Goal: Answer question/provide support: Share knowledge or assist other users

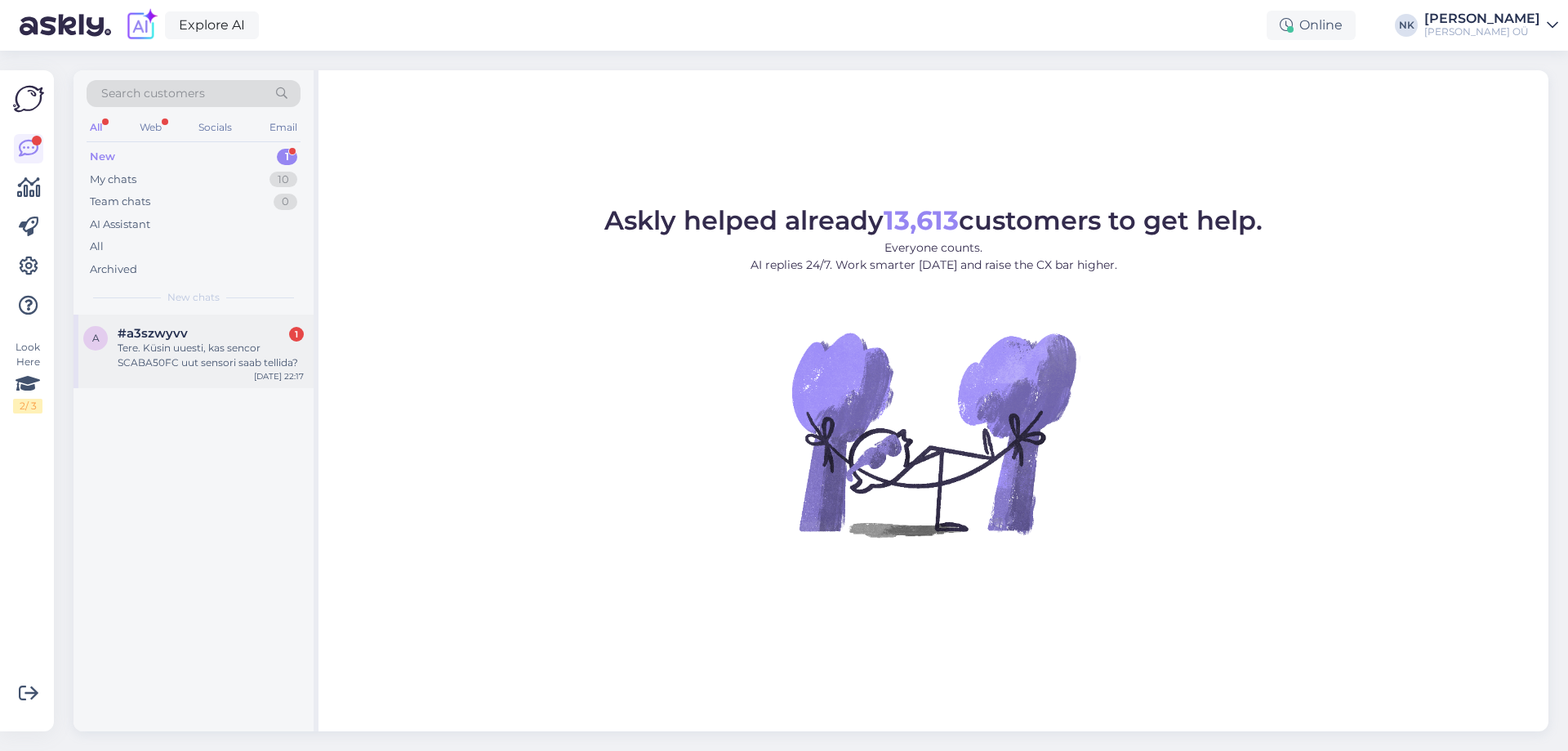
click at [213, 318] on div "a #a3szwyvv 1 Tere. Küsin uuesti, kas sencor SCABA50FC uut sensori saab tellida…" at bounding box center [193, 351] width 240 height 74
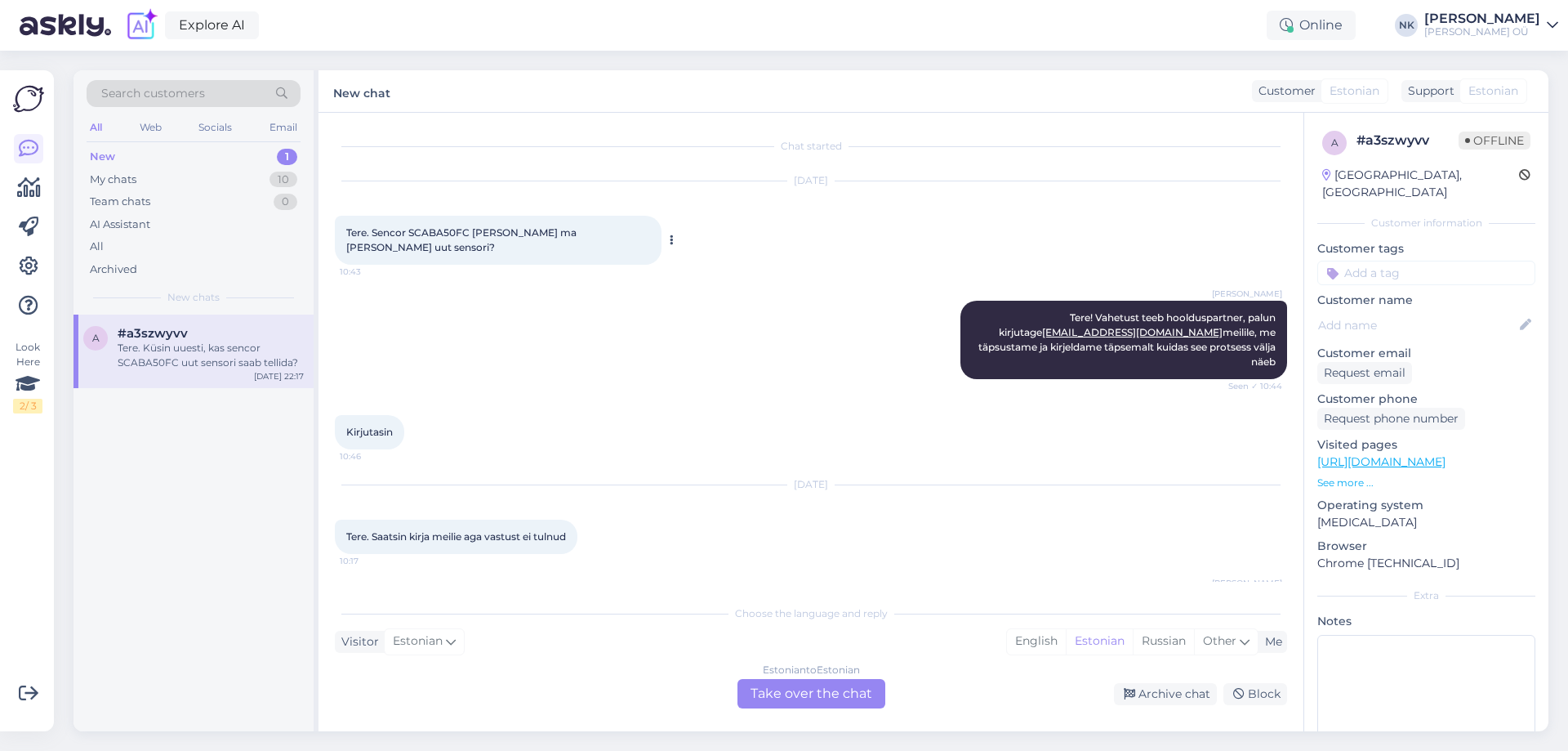
click at [449, 233] on span "Tere. Sencor SCABA50FC [PERSON_NAME] ma [PERSON_NAME] uut sensori?" at bounding box center [462, 240] width 233 height 27
copy span "SCABA50FC"
click at [813, 697] on div "Estonian to Estonian Take over the chat" at bounding box center [811, 693] width 148 height 29
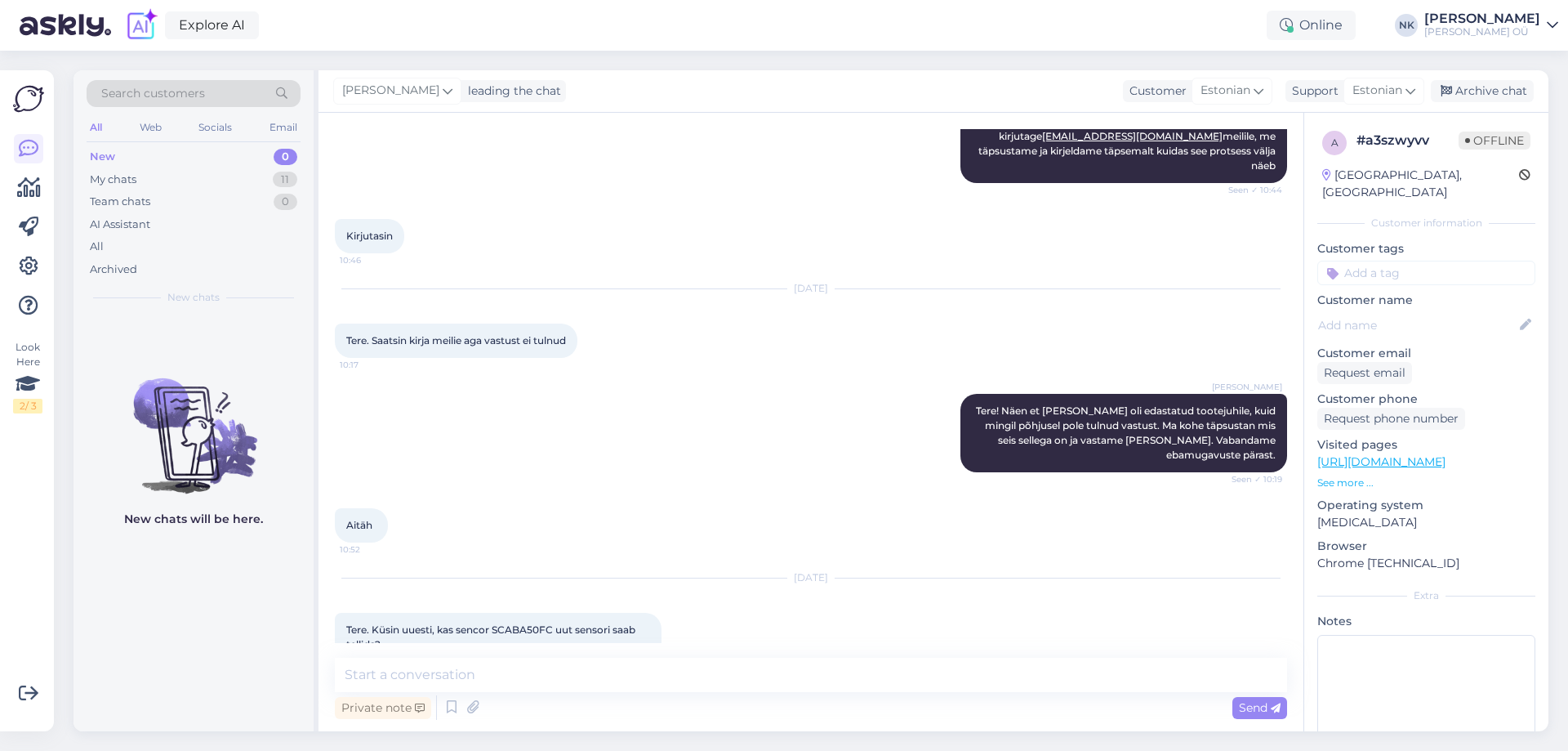
scroll to position [203, 0]
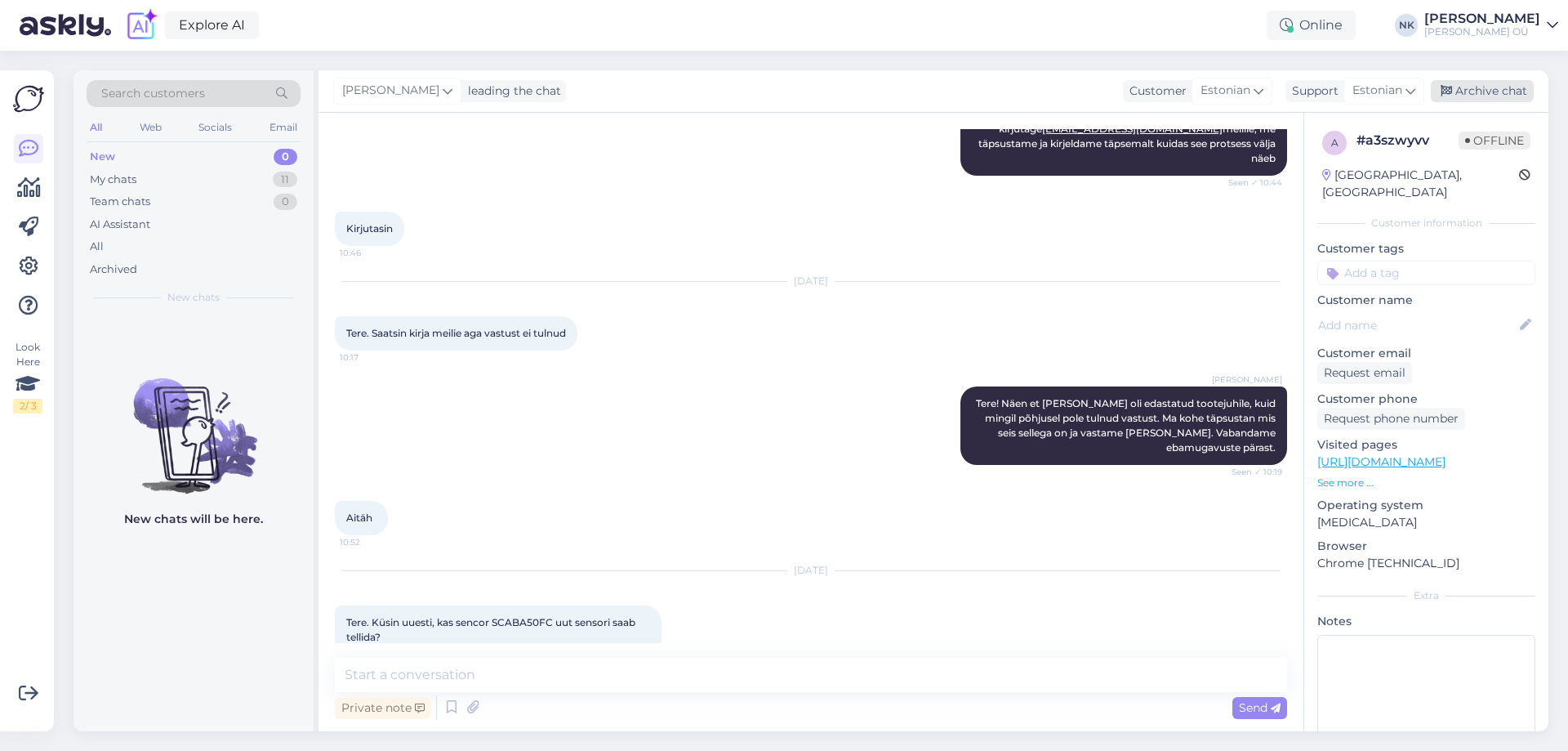
click at [1522, 98] on div "Archive chat" at bounding box center [1482, 91] width 103 height 22
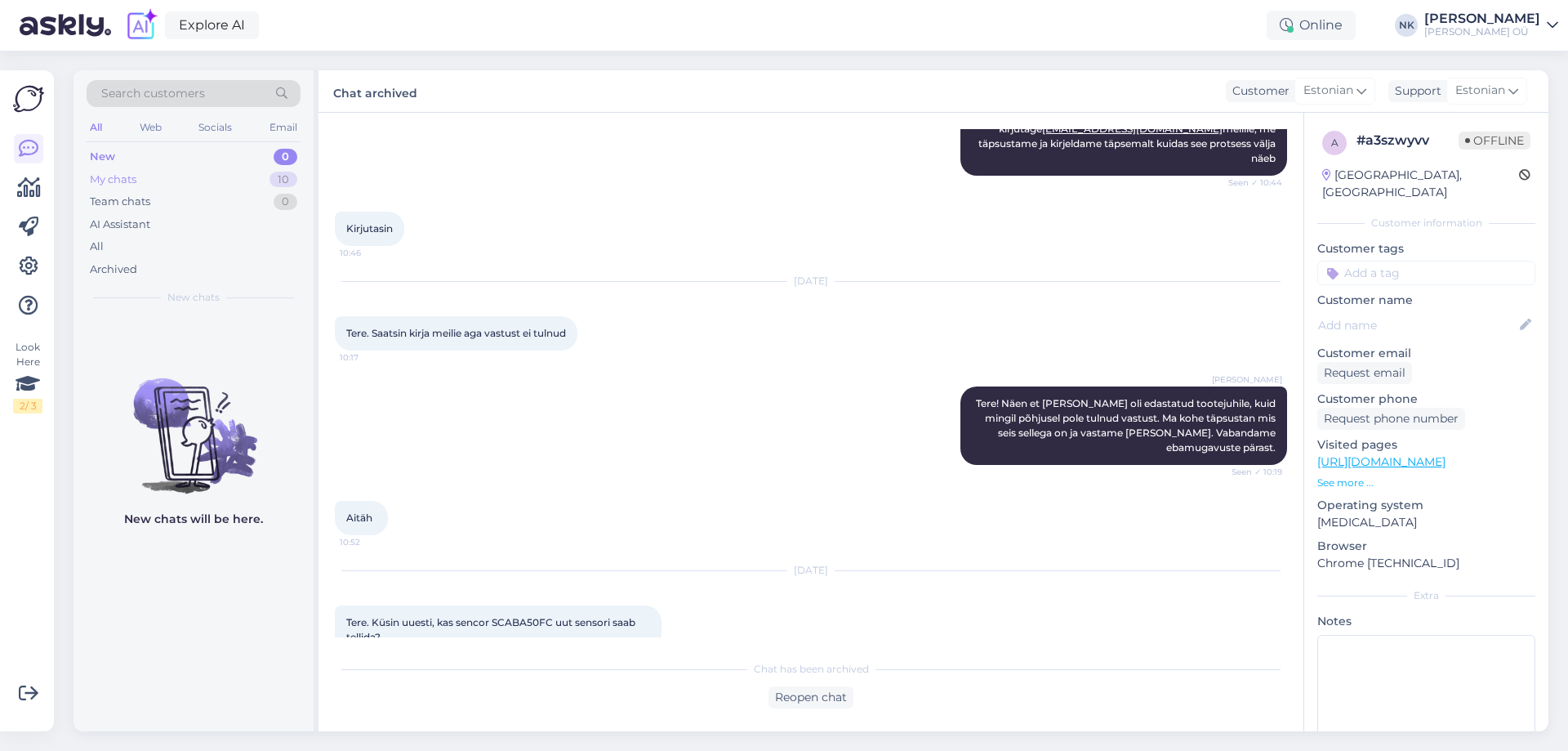
click at [254, 176] on div "My chats 10" at bounding box center [192, 180] width 214 height 23
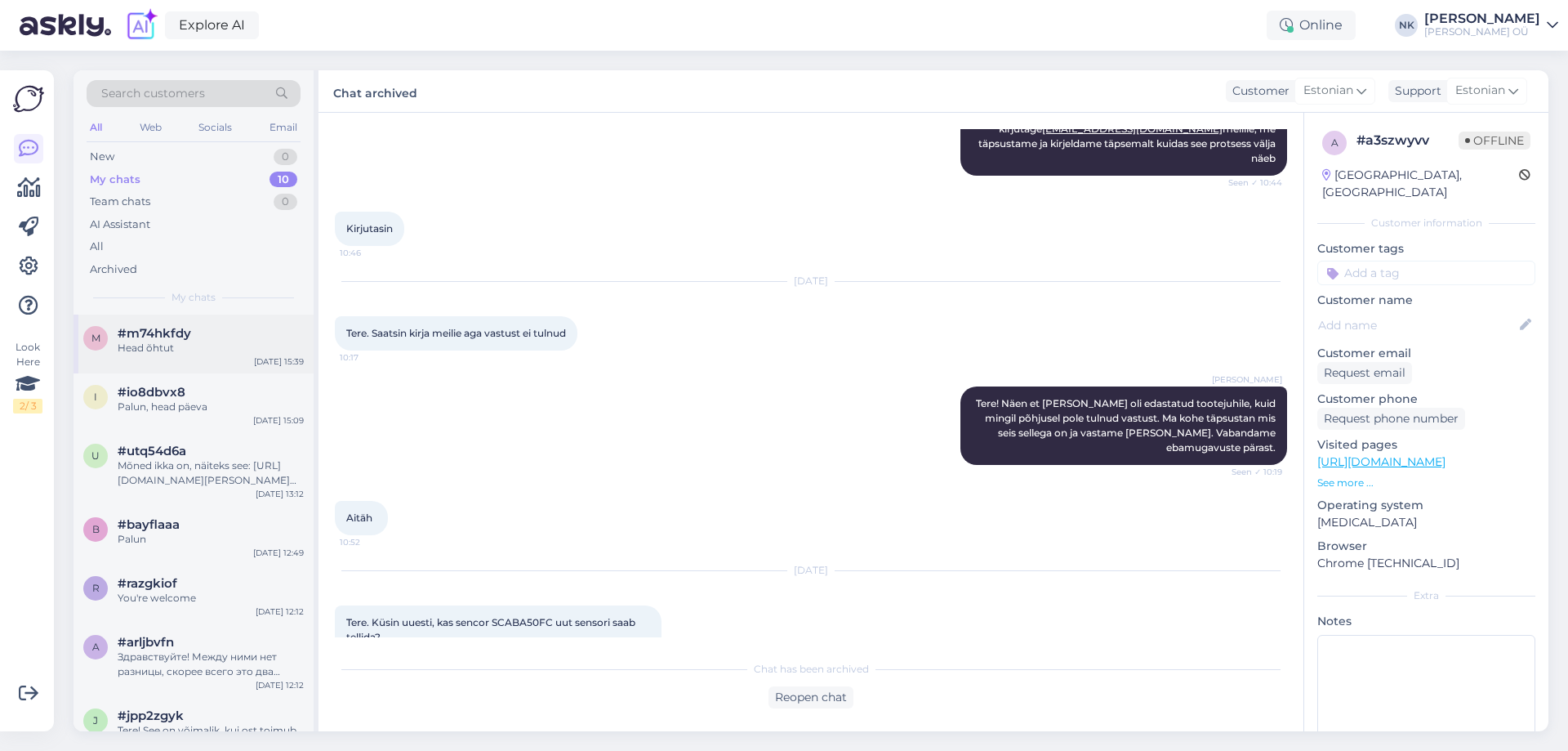
click at [151, 339] on span "#m74hkfdy" at bounding box center [155, 333] width 74 height 15
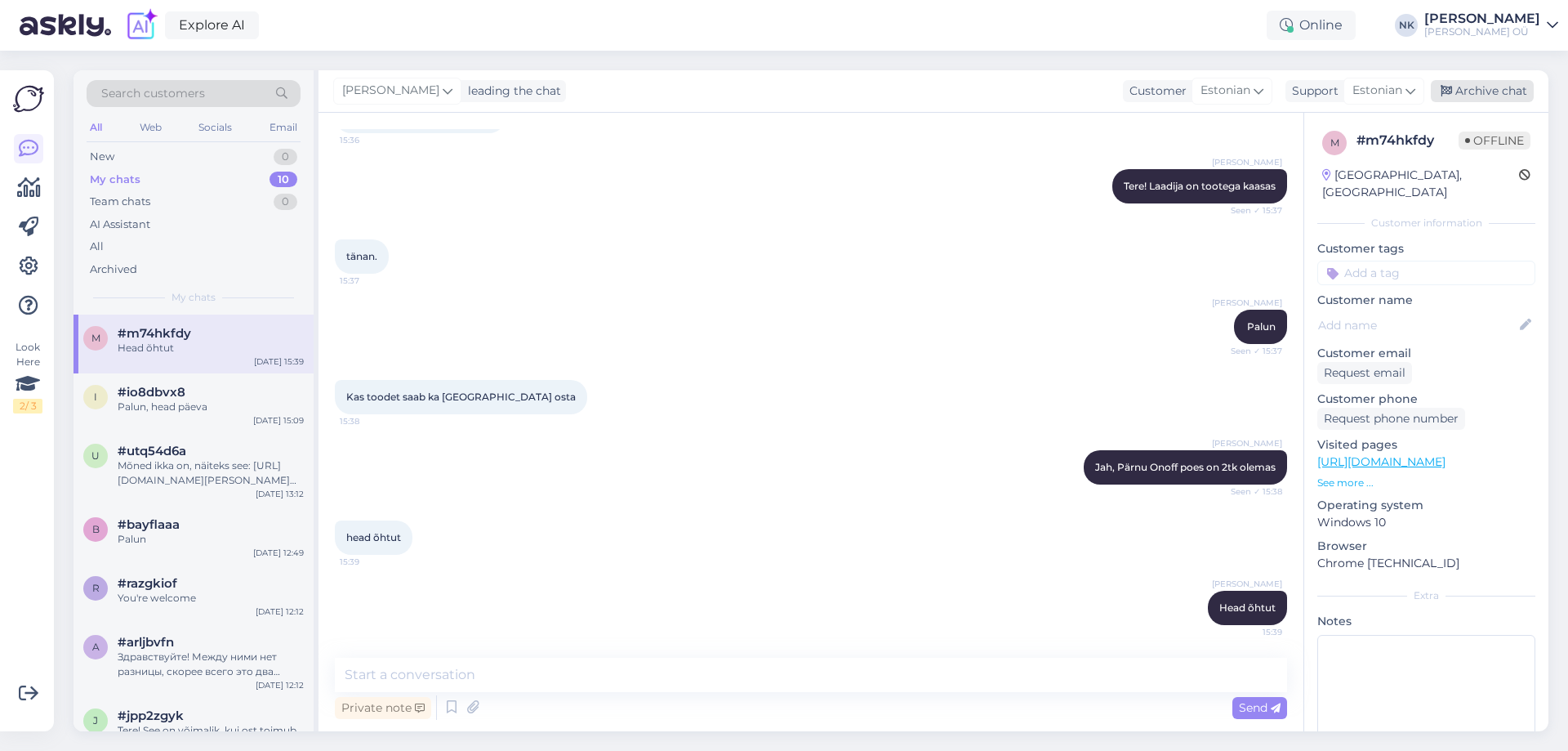
click at [1495, 92] on div "Archive chat" at bounding box center [1482, 91] width 103 height 22
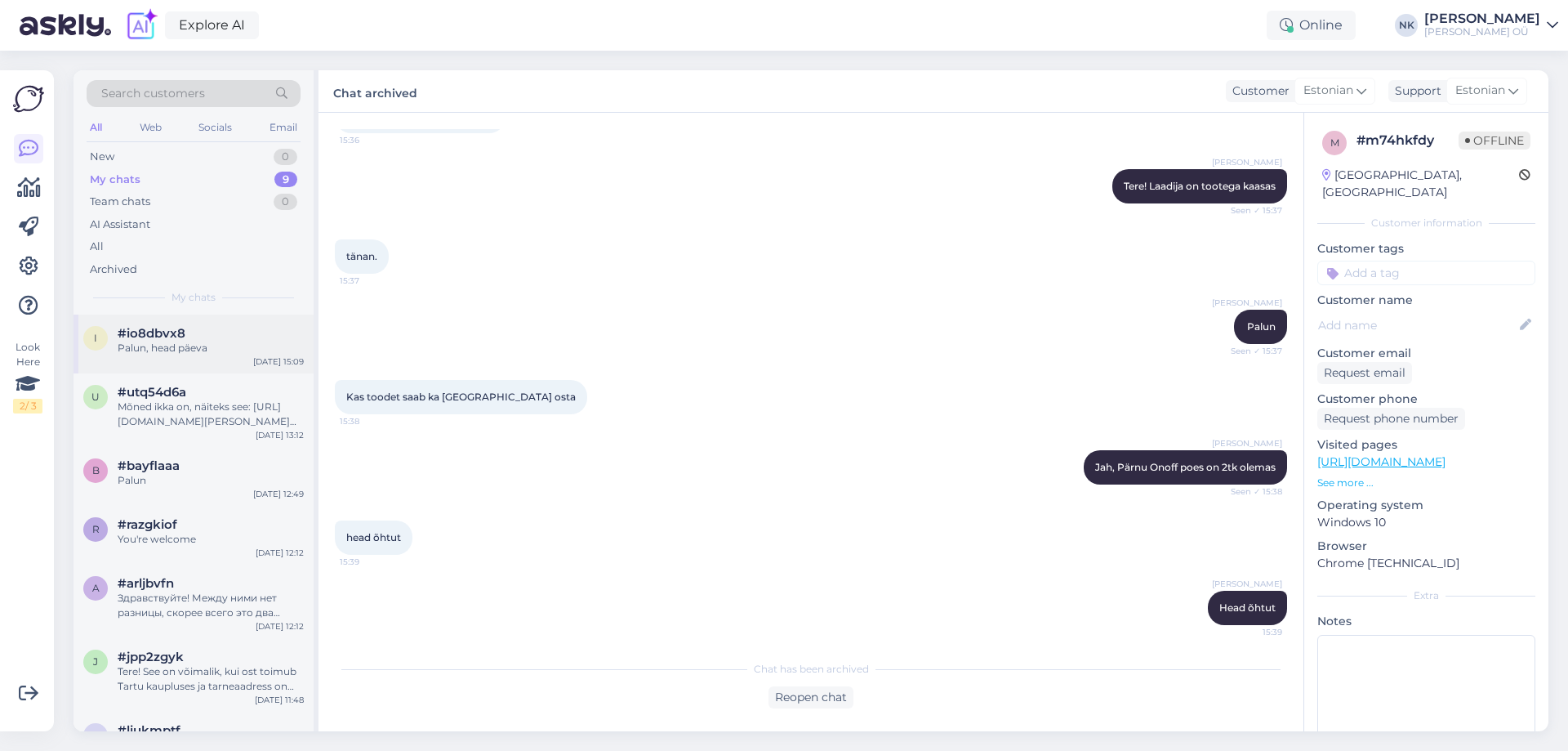
click at [226, 354] on div "Palun, head päeva" at bounding box center [211, 347] width 186 height 15
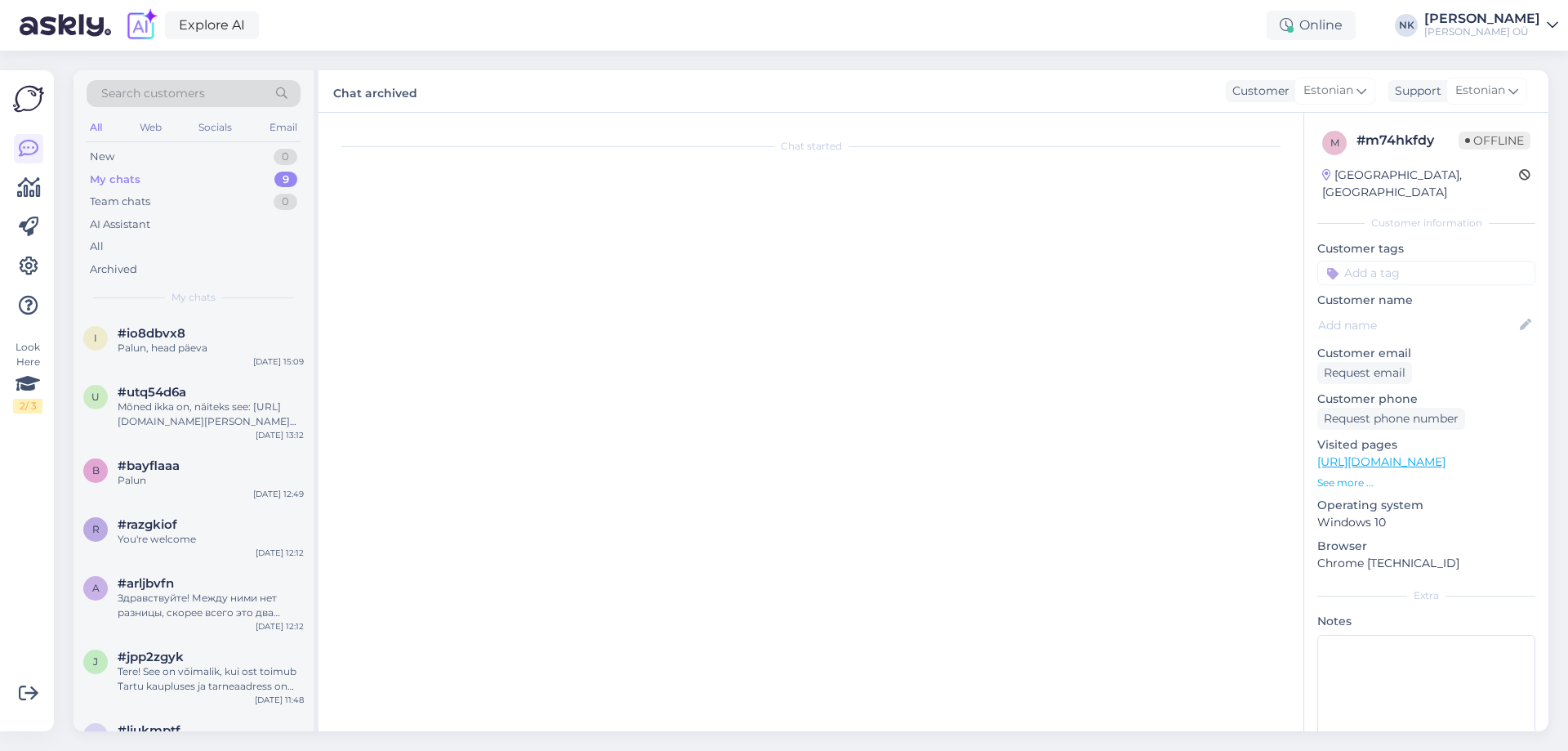
scroll to position [105, 0]
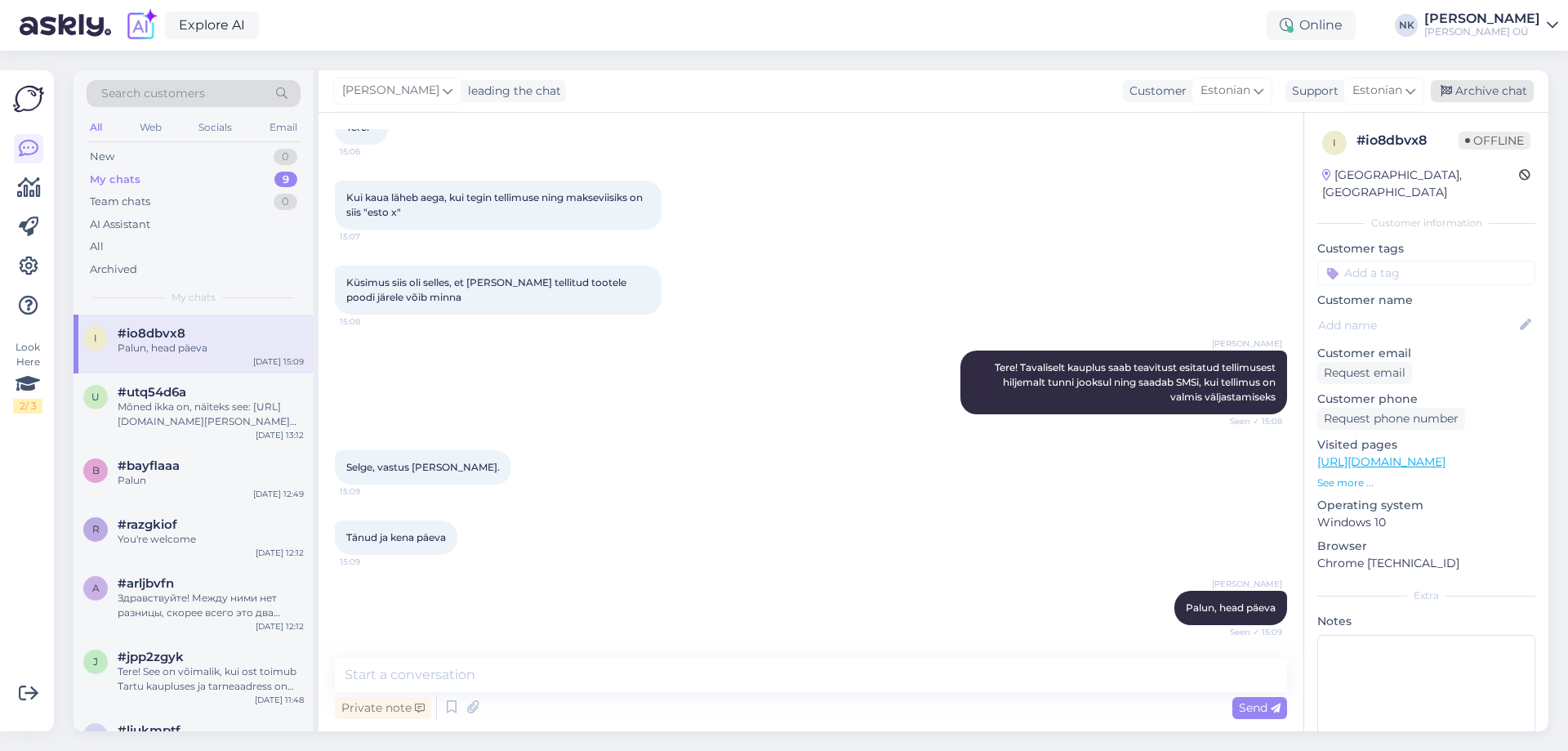
click at [1503, 86] on div "Archive chat" at bounding box center [1482, 91] width 103 height 22
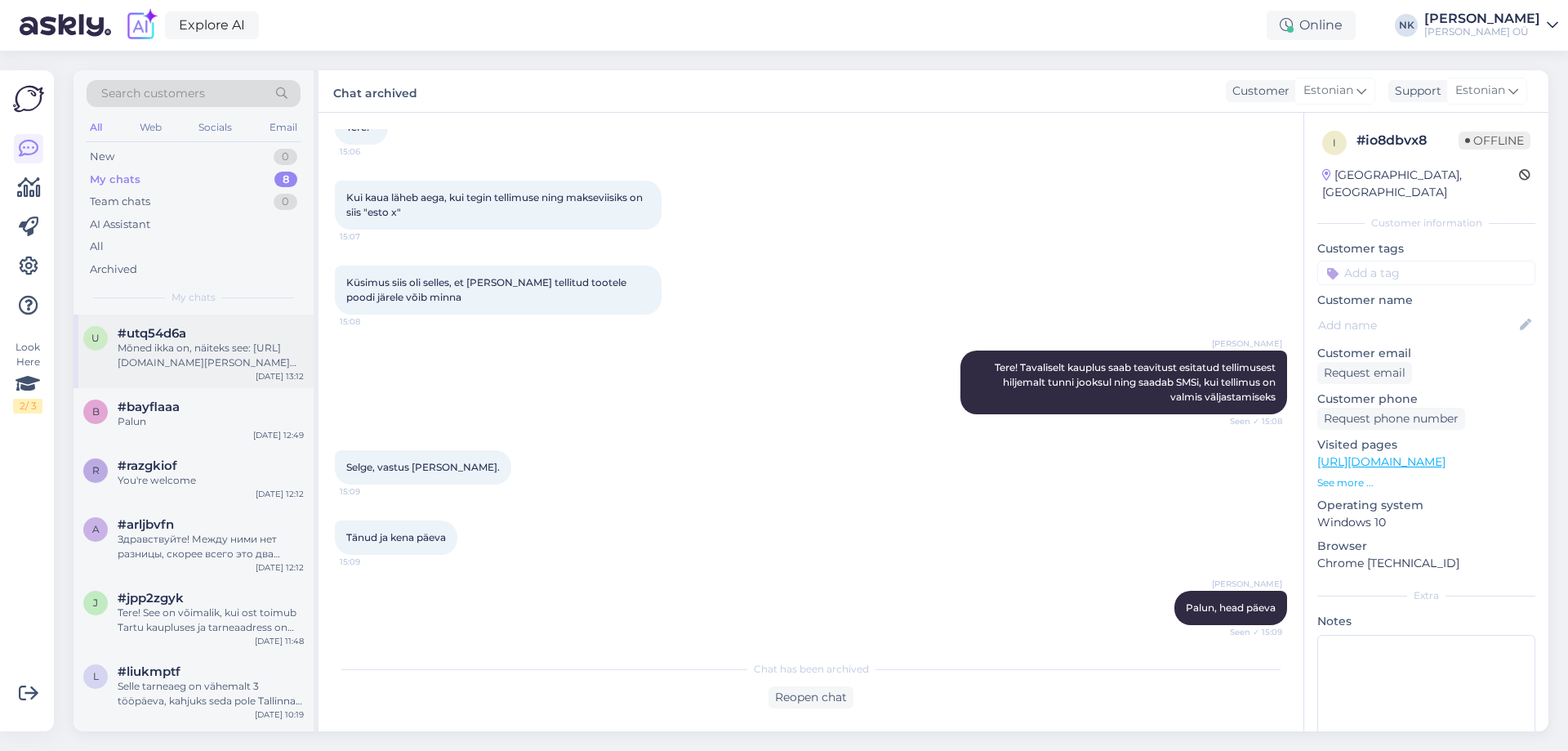
click at [168, 357] on div "Mõned ikka on, näiteks see: [URL][DOMAIN_NAME][PERSON_NAME] Paljud aga pole" at bounding box center [211, 355] width 186 height 29
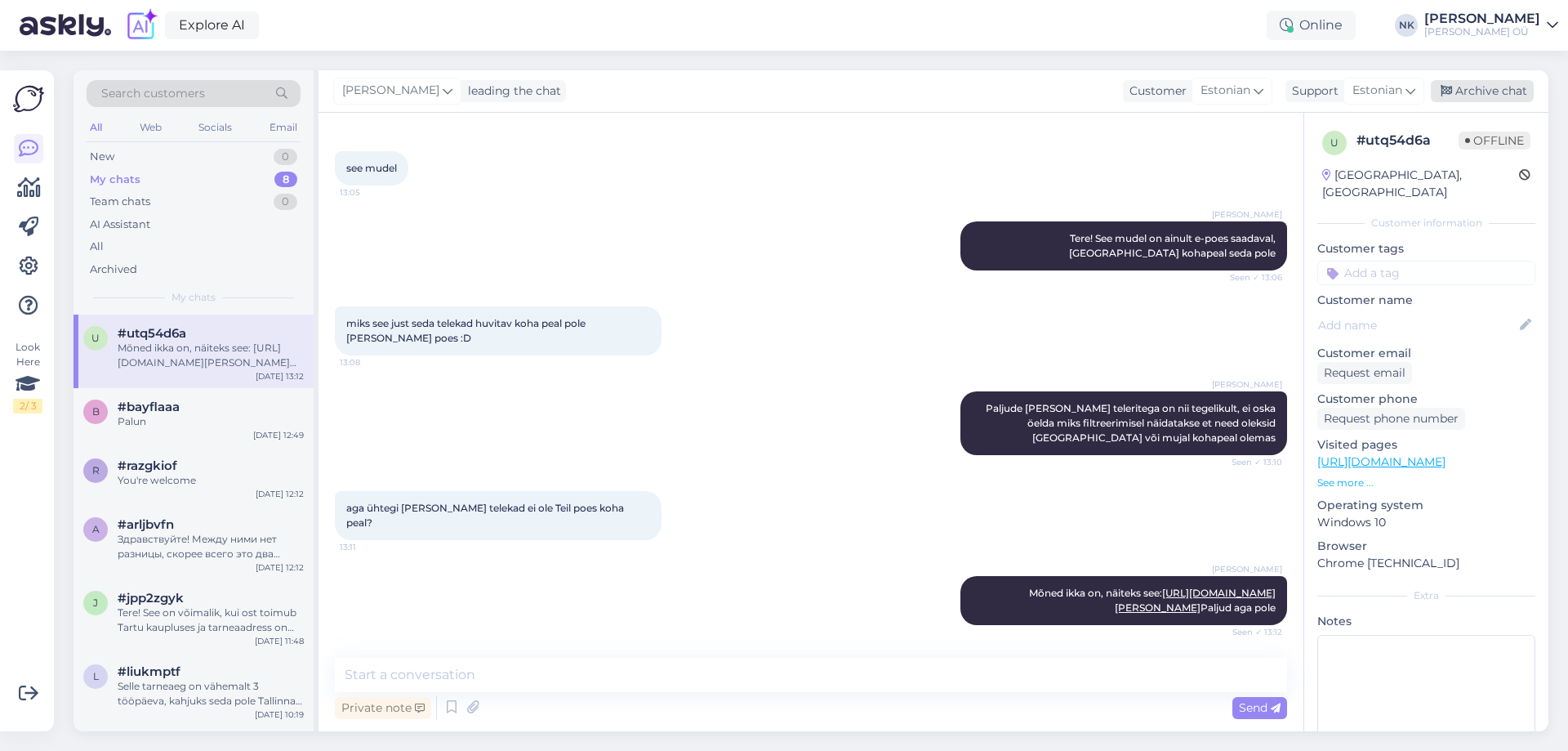
click at [1506, 84] on div "Archive chat" at bounding box center [1482, 91] width 103 height 22
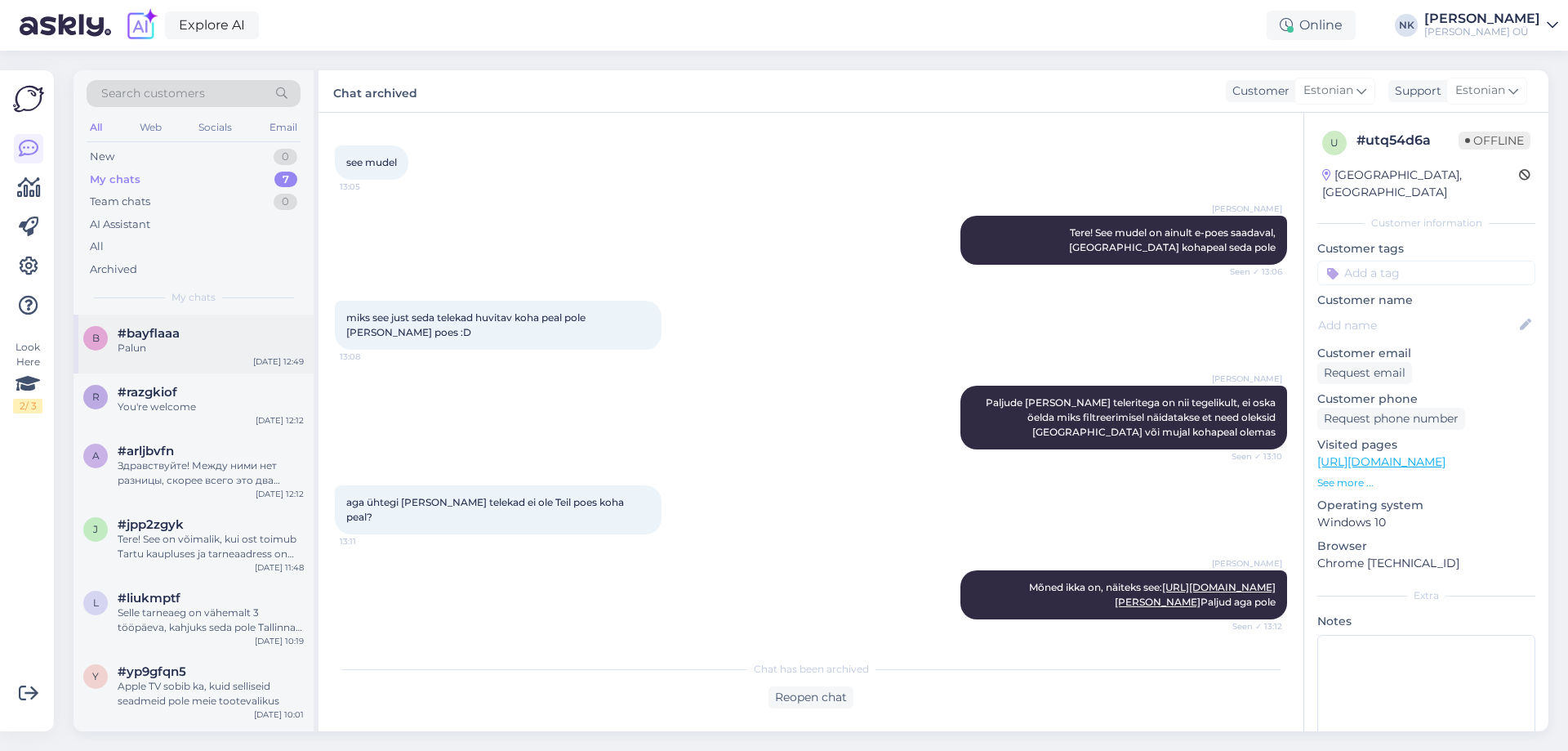
click at [259, 357] on div "b #bayflaaa Palun [DATE] 12:49" at bounding box center [193, 344] width 240 height 59
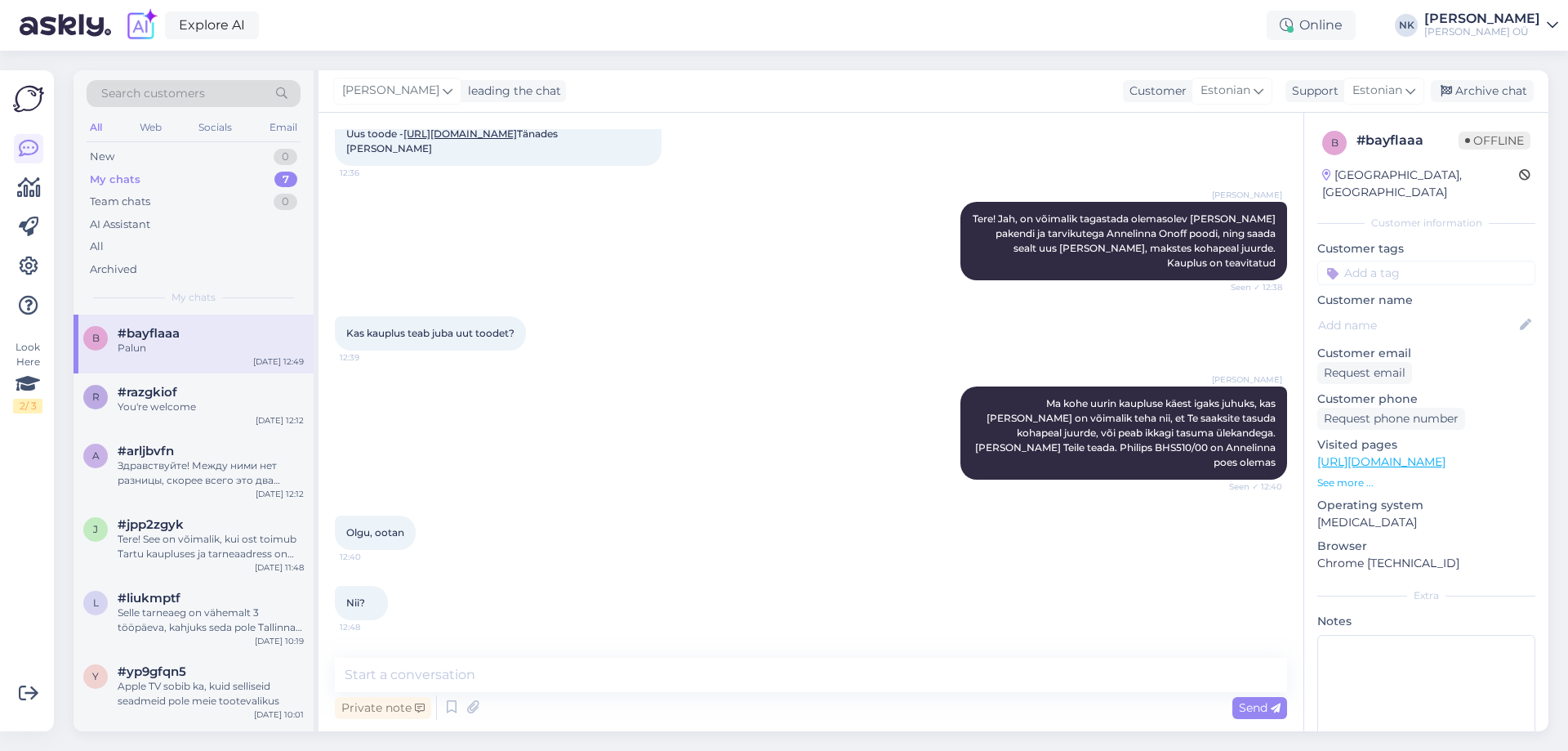
scroll to position [654, 0]
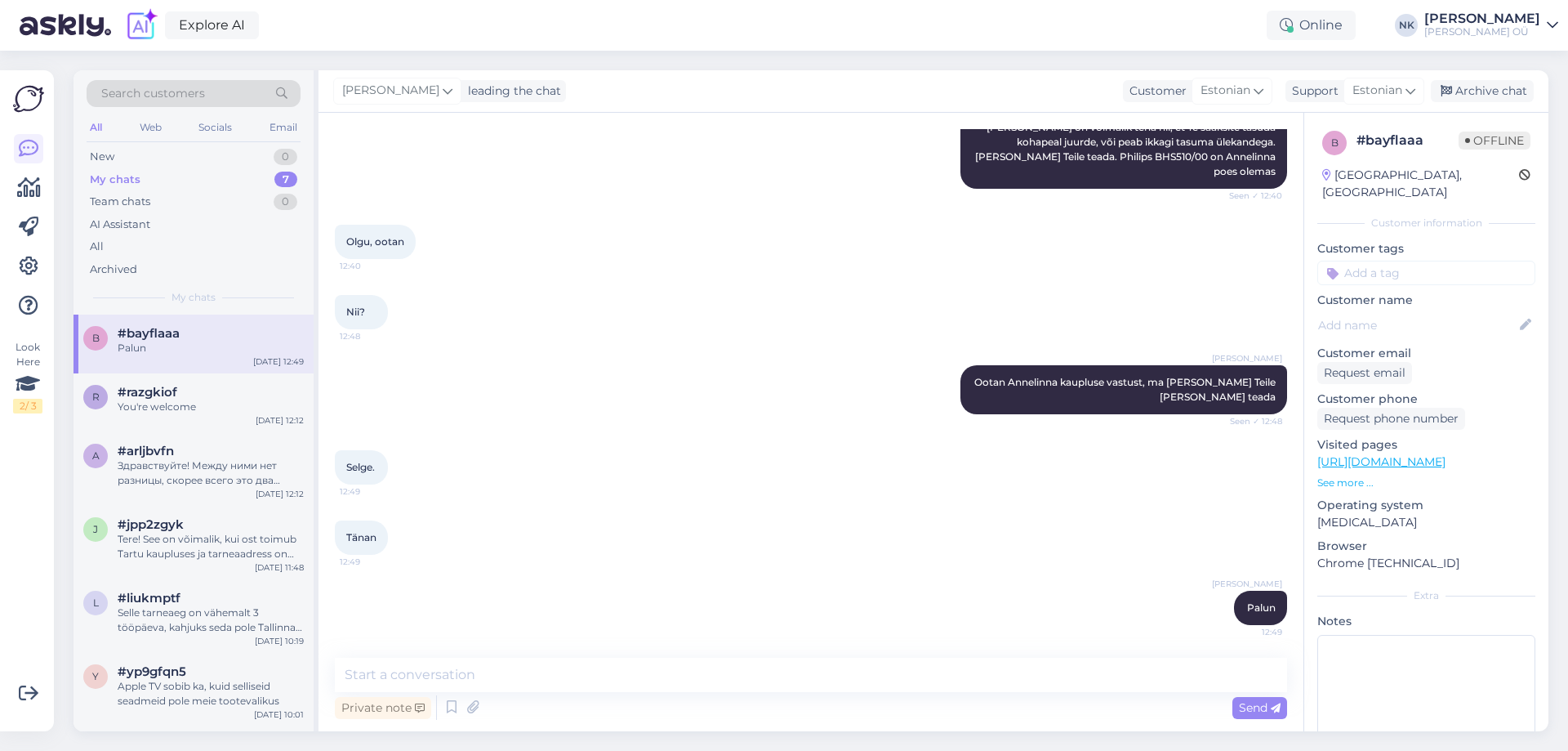
click at [1507, 104] on div "[PERSON_NAME] leading the chat Customer Estonian Support Estonian Archive chat" at bounding box center [932, 92] width 1229 height 43
click at [1506, 94] on div "Archive chat" at bounding box center [1482, 91] width 103 height 22
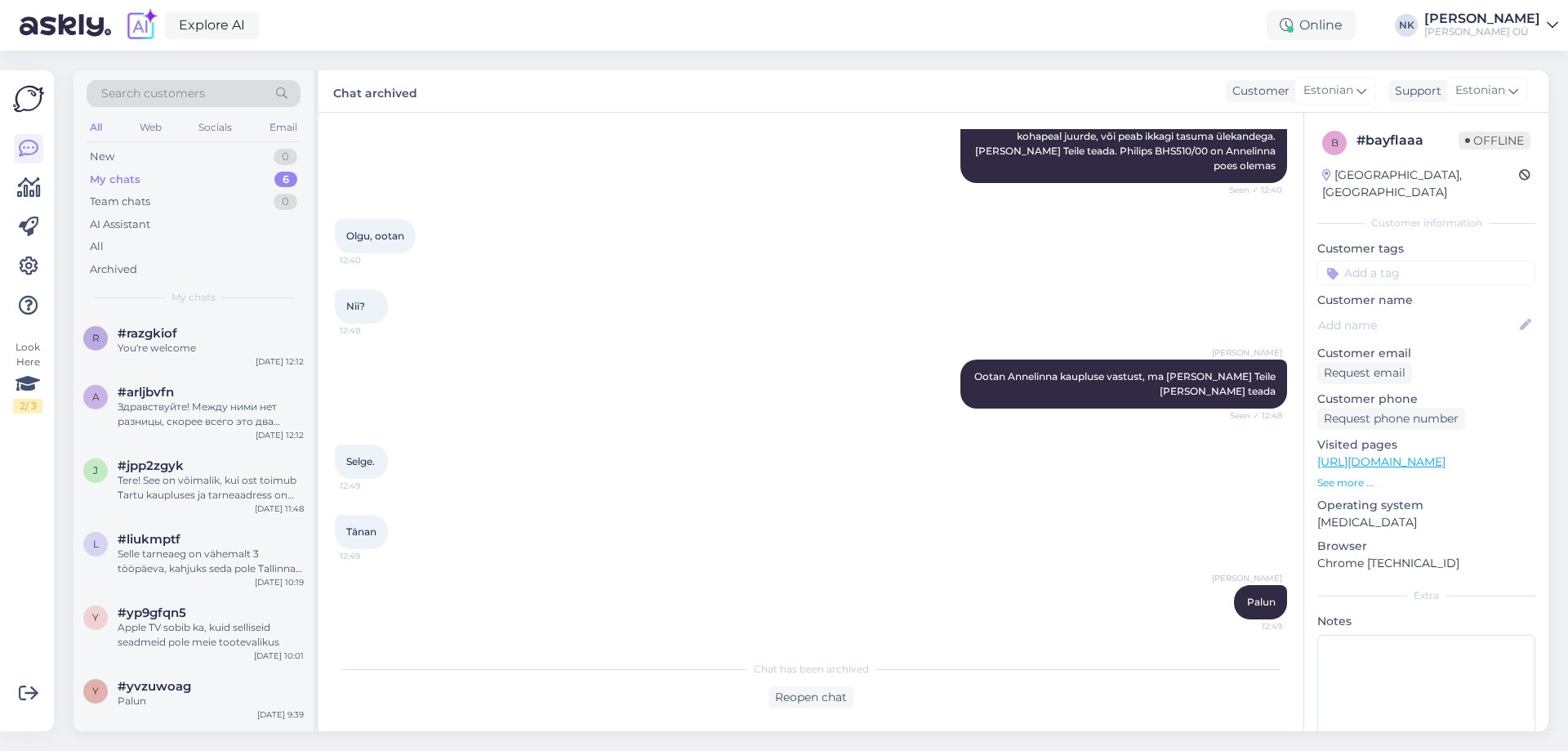
click at [181, 310] on div "Search customers All Web Socials Email New 0 My chats 6 Team chats 0 AI Assista…" at bounding box center [193, 193] width 240 height 244
click at [181, 326] on div "#razgkiof" at bounding box center [211, 333] width 186 height 15
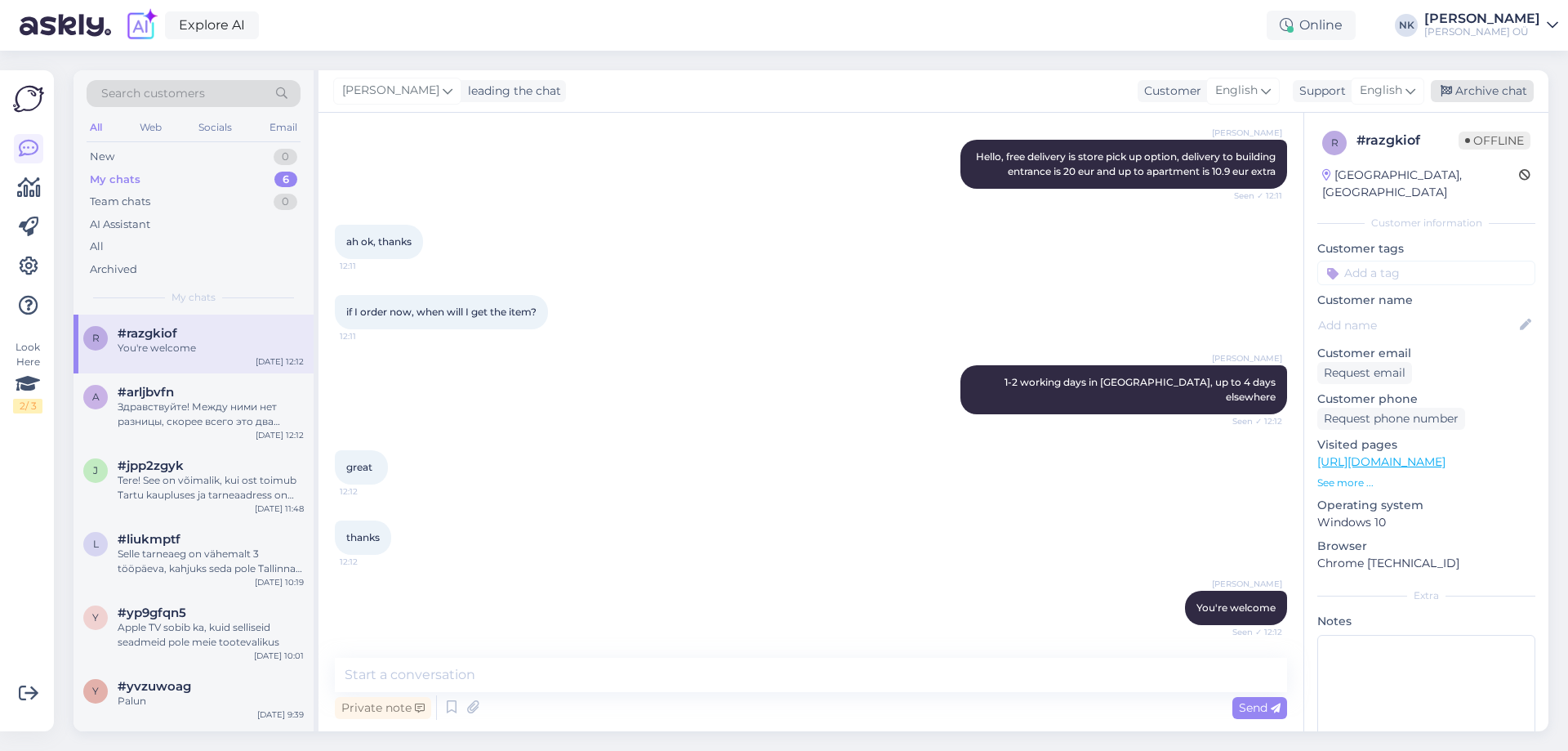
click at [1506, 89] on div "Archive chat" at bounding box center [1482, 91] width 103 height 22
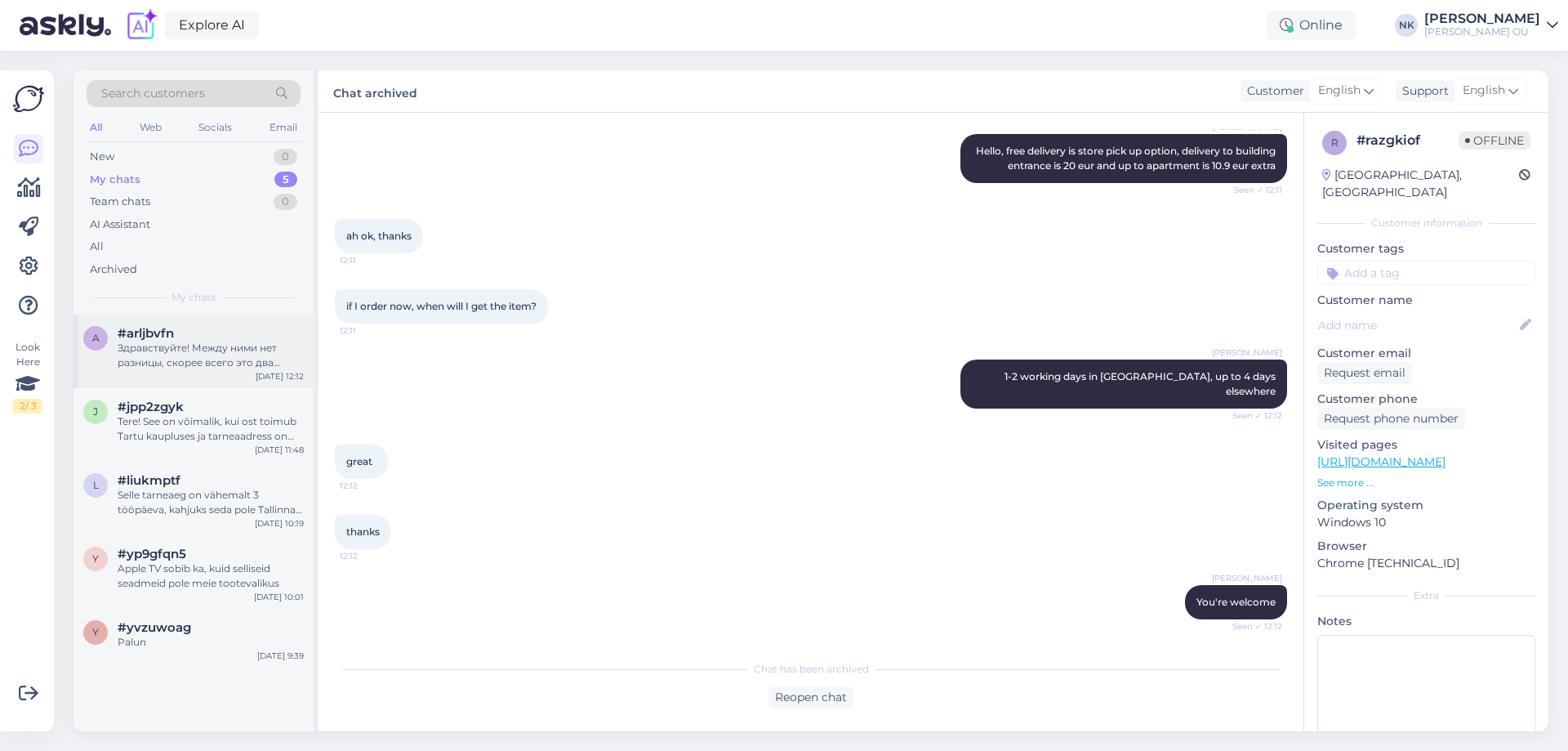
click at [214, 333] on div "#arljbvfn" at bounding box center [211, 333] width 186 height 15
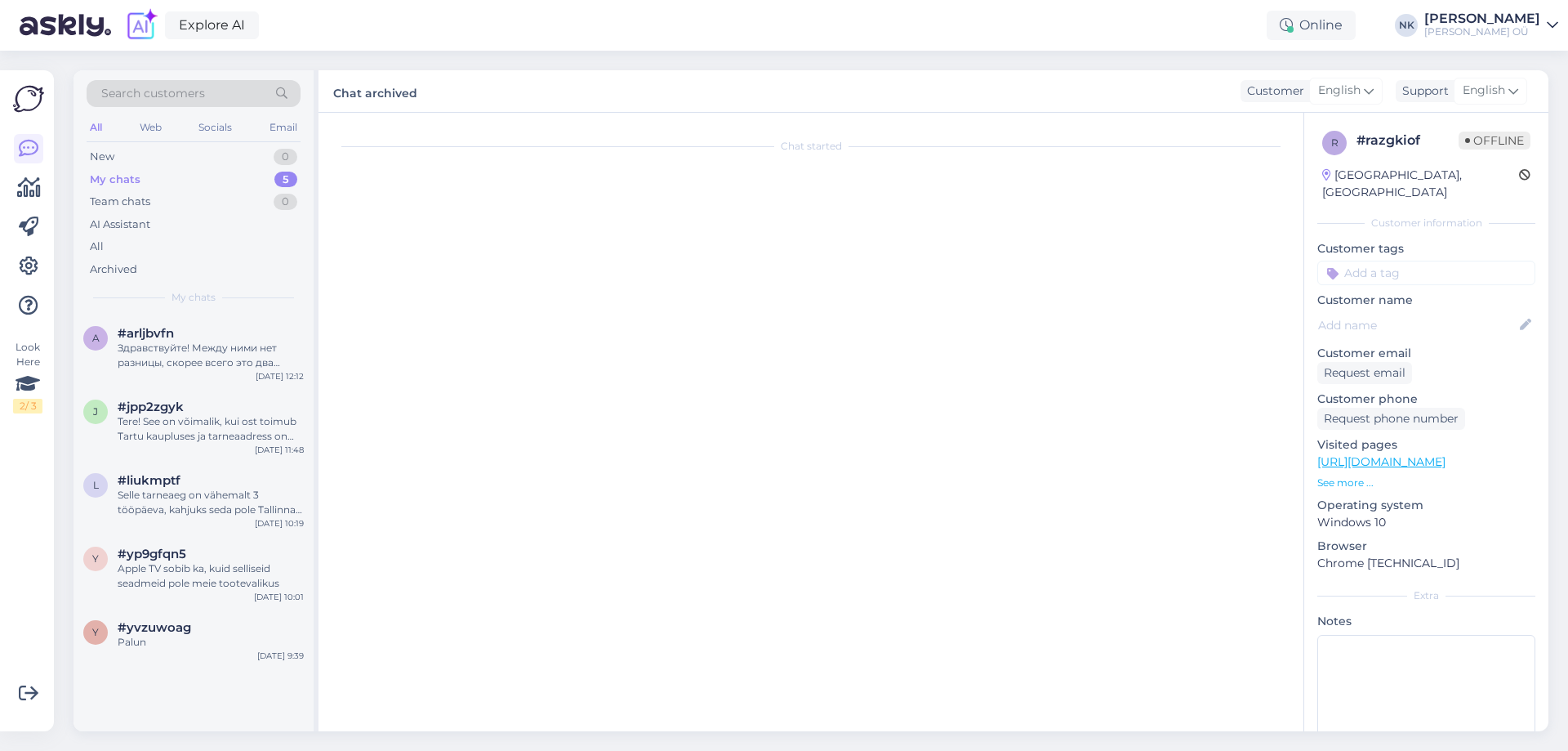
scroll to position [0, 0]
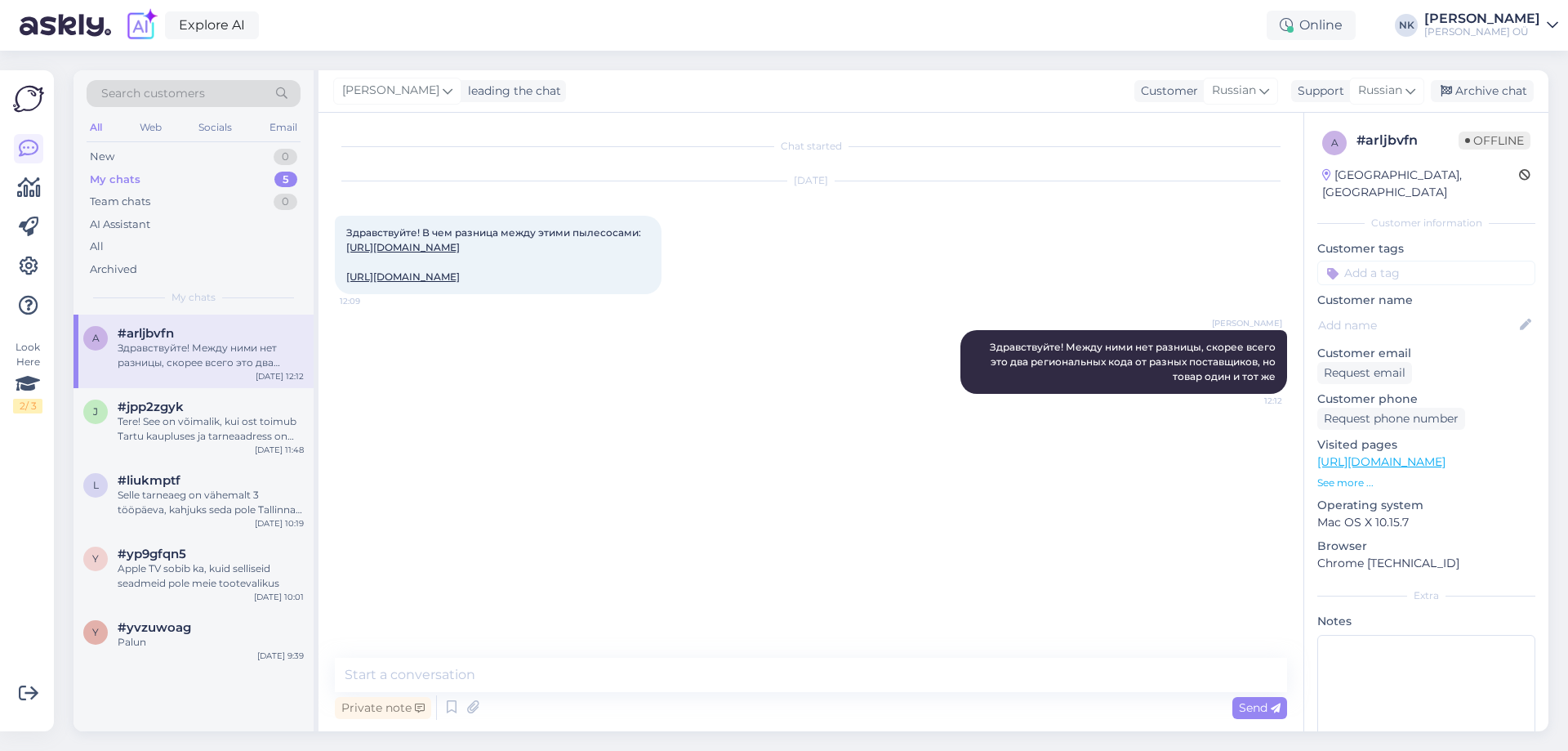
click at [1476, 129] on div "a # arljbvfn Offline [GEOGRAPHIC_DATA], [GEOGRAPHIC_DATA]" at bounding box center [1426, 165] width 218 height 80
click at [1485, 99] on div "Archive chat" at bounding box center [1482, 91] width 103 height 22
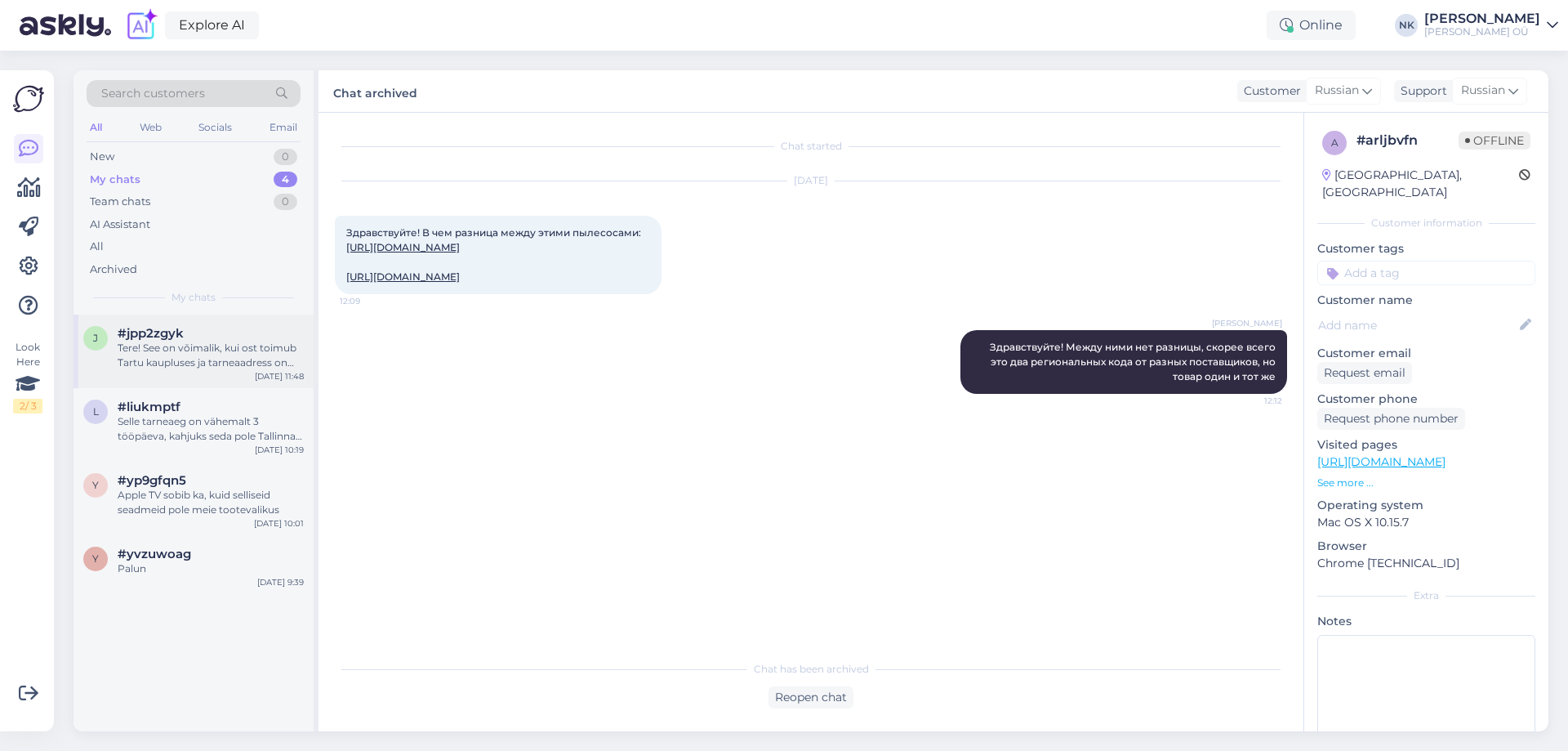
click at [238, 374] on div "j #jpp2zgyk Tere! See on võimalik, kui ost toimub Tartu kaupluses ja tarneaadre…" at bounding box center [193, 351] width 240 height 74
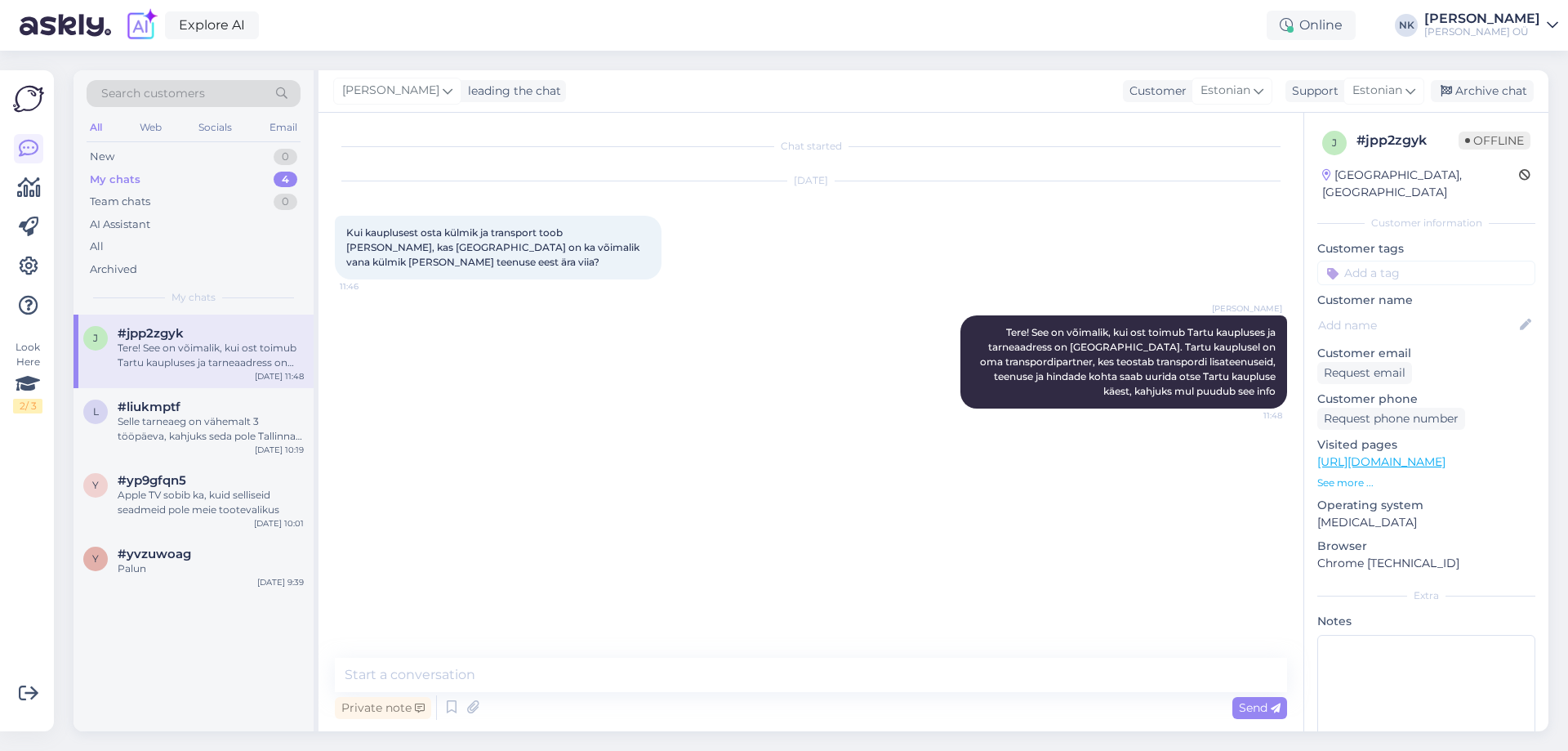
click at [1503, 105] on div "[PERSON_NAME] leading the chat Customer Estonian Support Estonian Archive chat" at bounding box center [932, 92] width 1229 height 43
click at [1503, 95] on div "Archive chat" at bounding box center [1482, 91] width 103 height 22
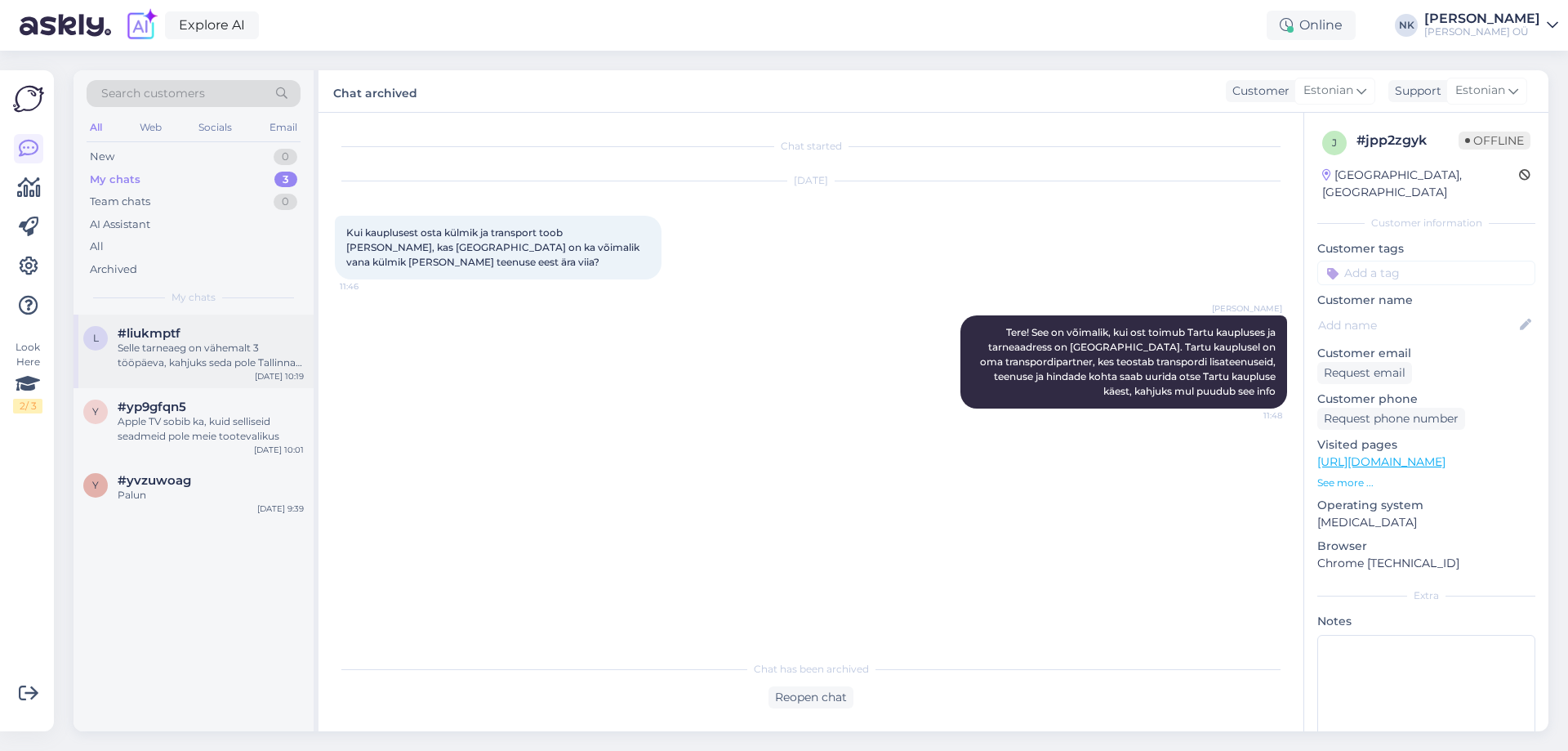
click at [250, 375] on div "l #liukmptf Selle tarneaeg on vähemalt 3 tööpäeva, kahjuks seda pole Tallinna k…" at bounding box center [193, 351] width 240 height 74
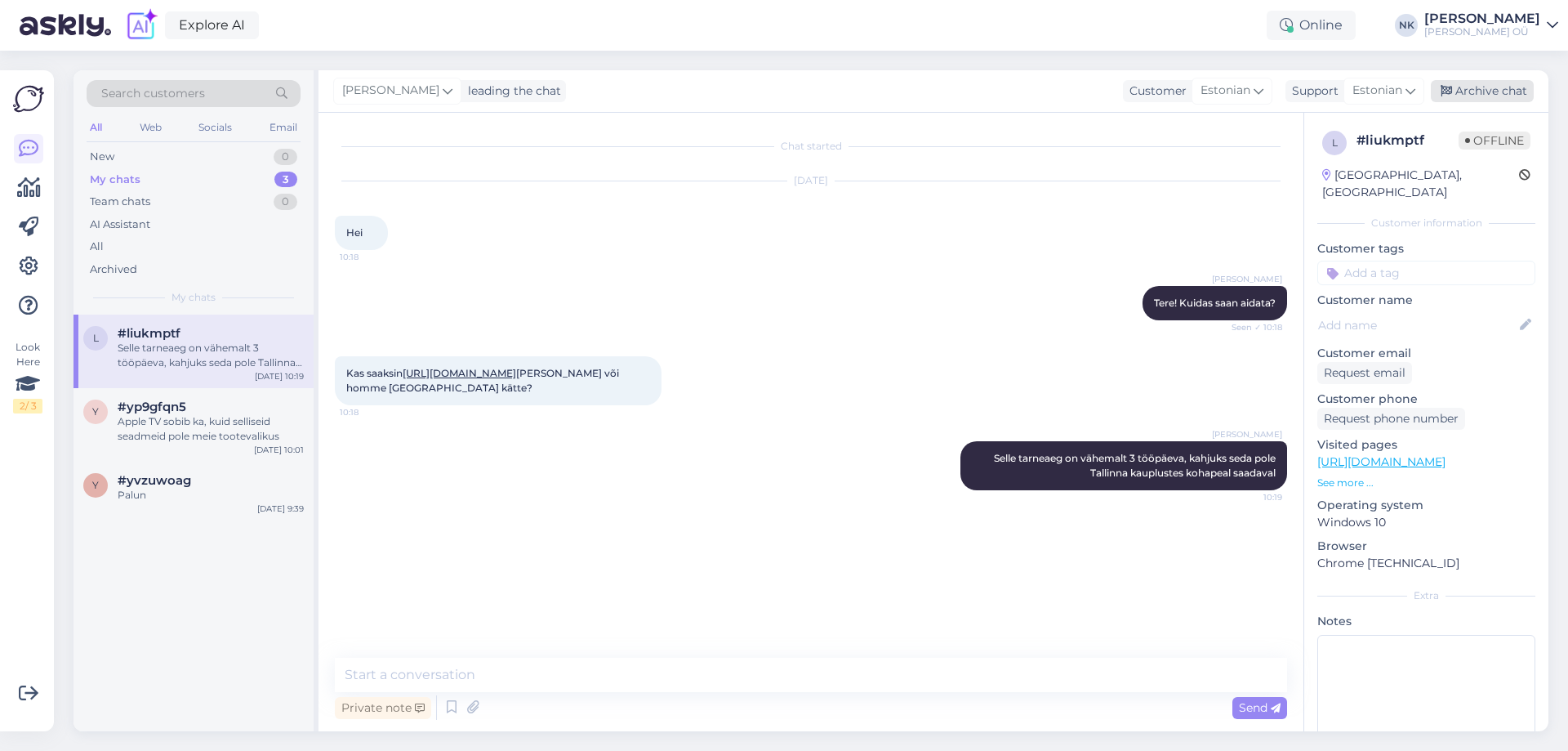
click at [1487, 86] on div "Archive chat" at bounding box center [1482, 91] width 103 height 22
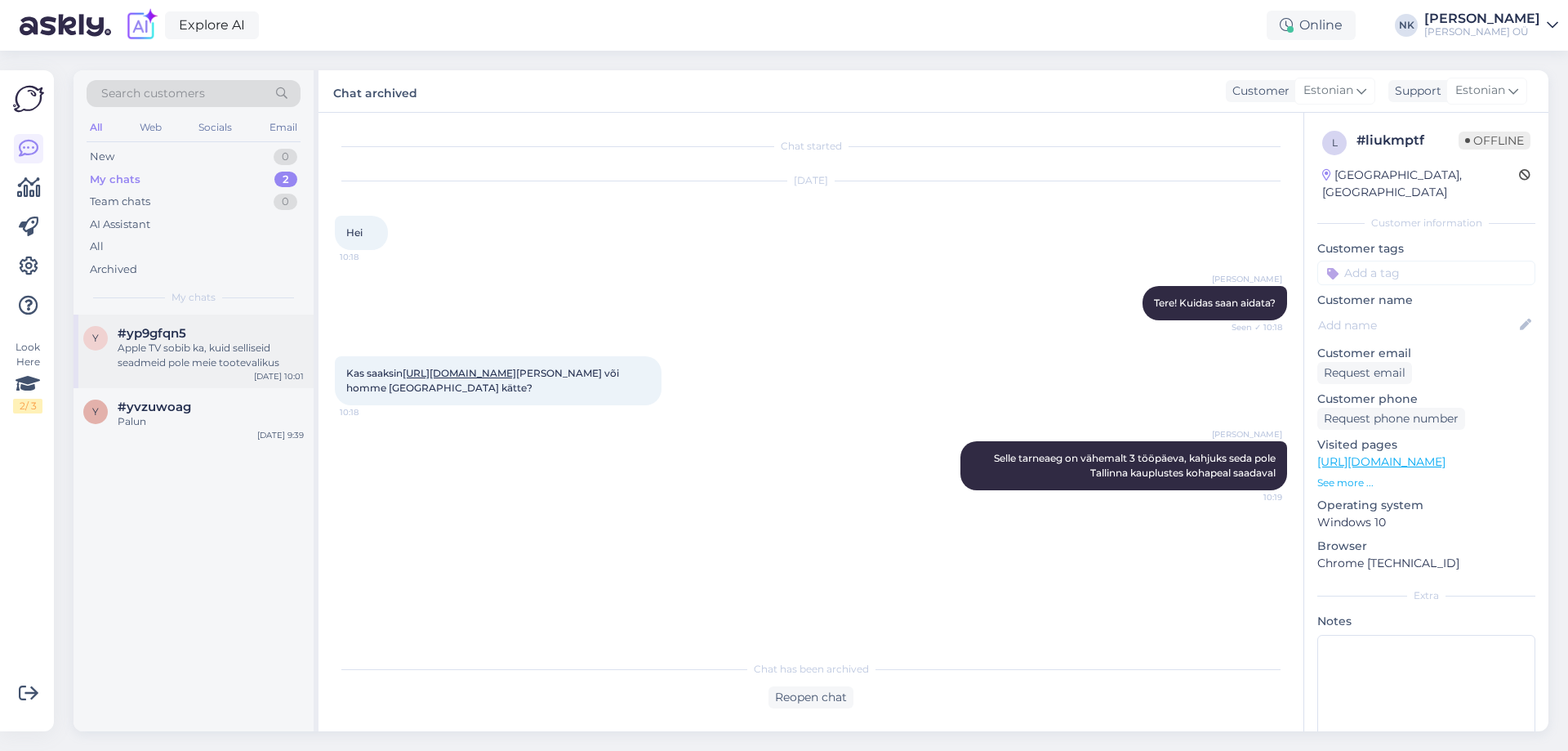
click at [198, 386] on div "y #yp9gfqn5 Apple TV sobib ka, kuid selliseid seadmeid pole meie tootevalikus […" at bounding box center [193, 351] width 240 height 74
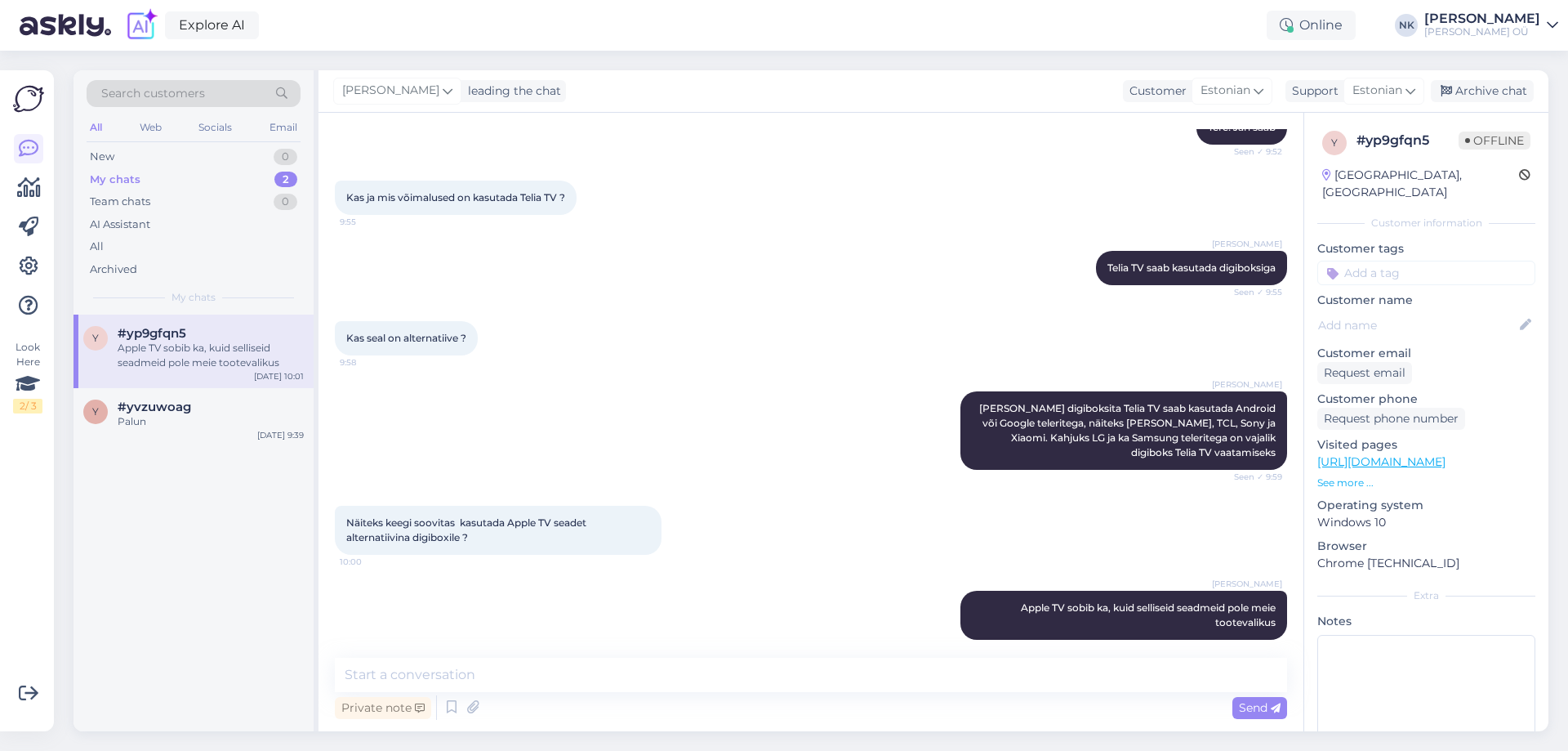
click at [1479, 112] on div "y # yp9gfqn5 Offline [GEOGRAPHIC_DATA], [GEOGRAPHIC_DATA] Customer information …" at bounding box center [1426, 459] width 244 height 694
click at [1482, 90] on div "Archive chat" at bounding box center [1482, 91] width 103 height 22
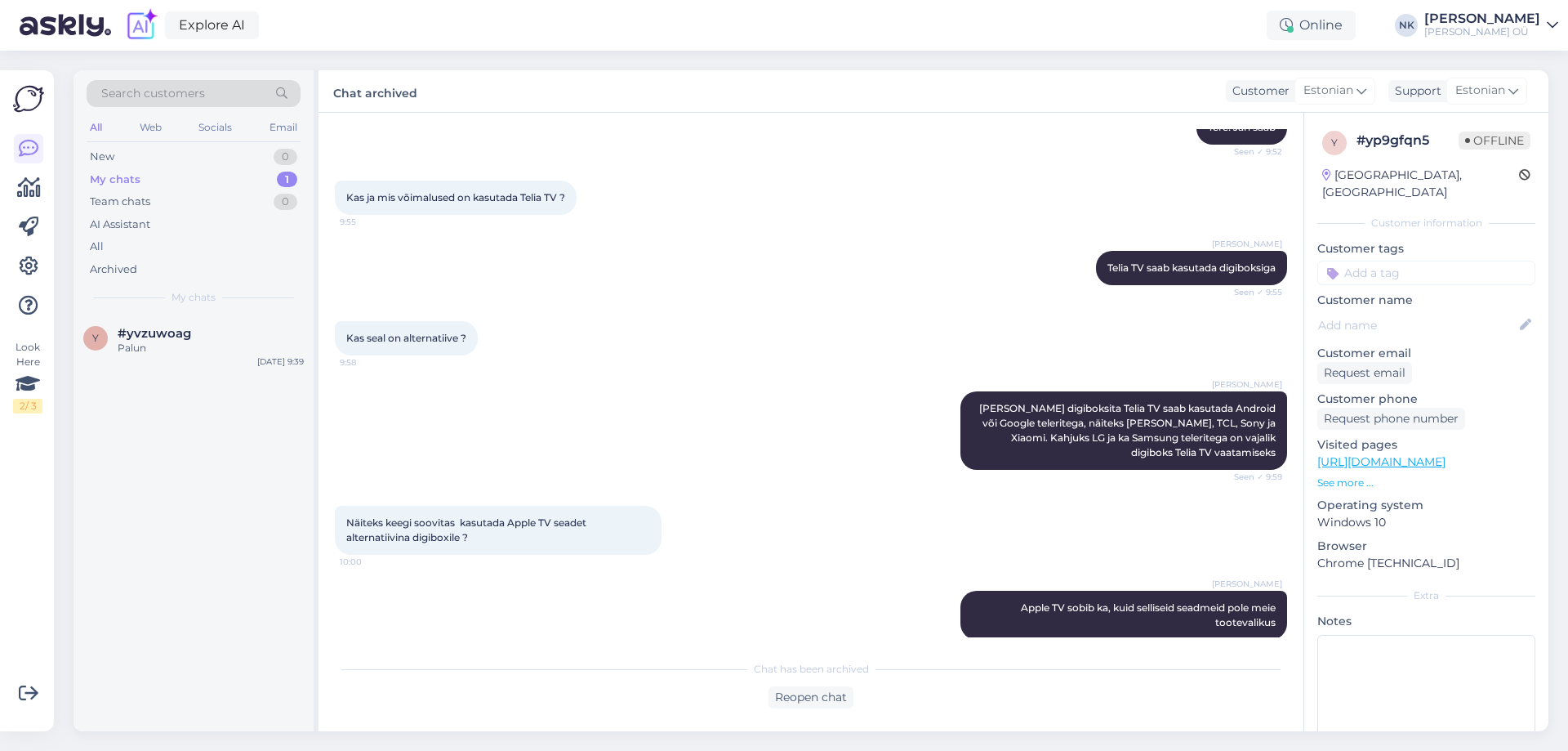
click at [228, 390] on div "y #yvzuwoag Palun [DATE] 9:39" at bounding box center [193, 523] width 240 height 417
click at [230, 367] on div "y #yvzuwoag Palun [DATE] 9:39" at bounding box center [193, 344] width 240 height 59
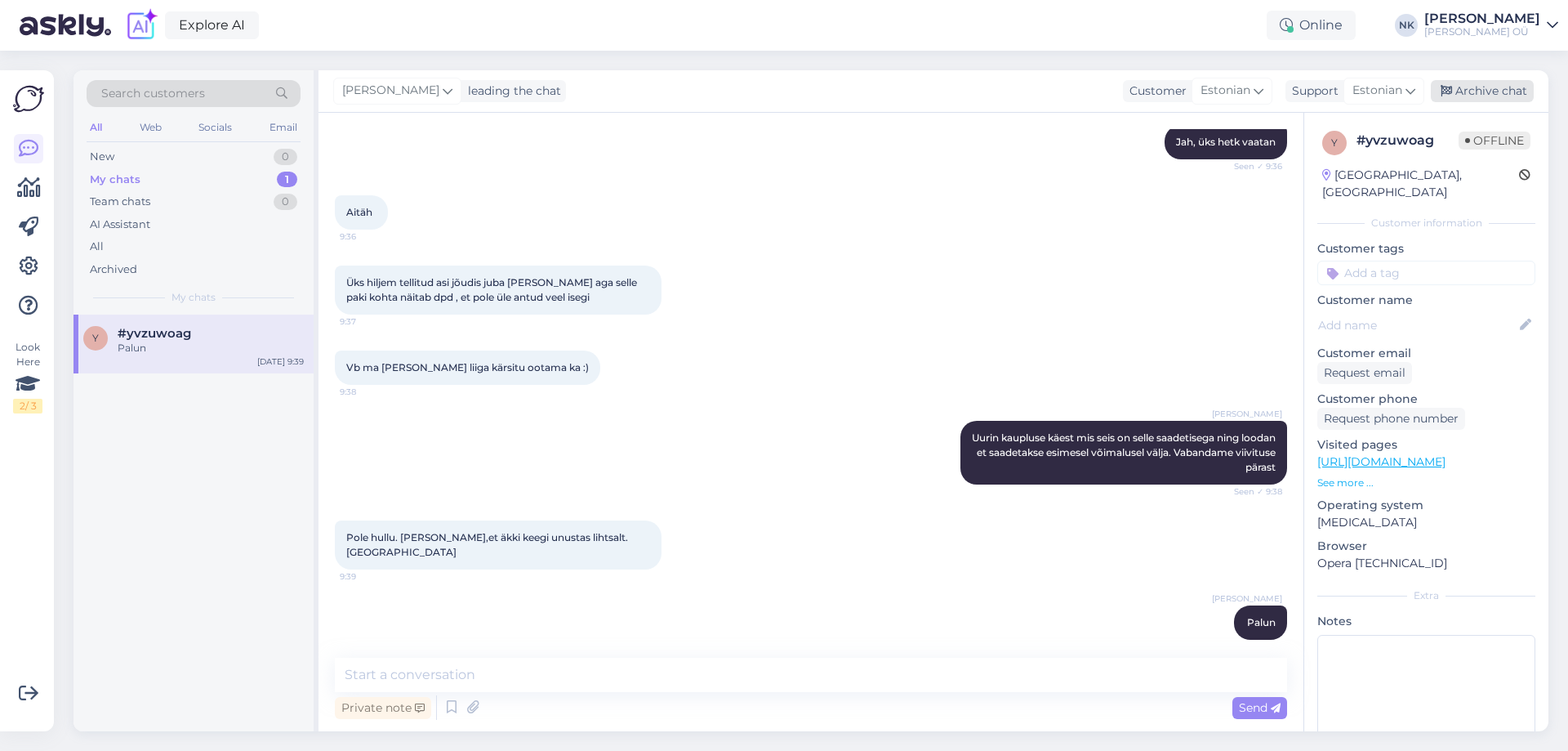
click at [1497, 83] on div "Archive chat" at bounding box center [1482, 91] width 103 height 22
